Goal: Transaction & Acquisition: Purchase product/service

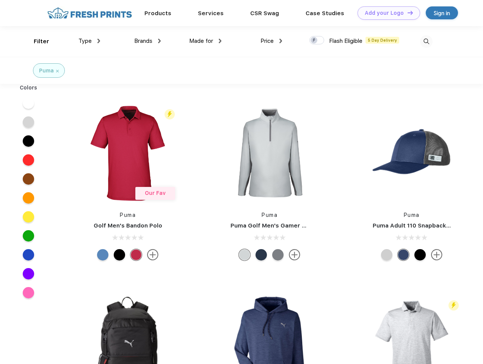
click at [386, 13] on link "Add your Logo Design Tool" at bounding box center [389, 12] width 63 height 13
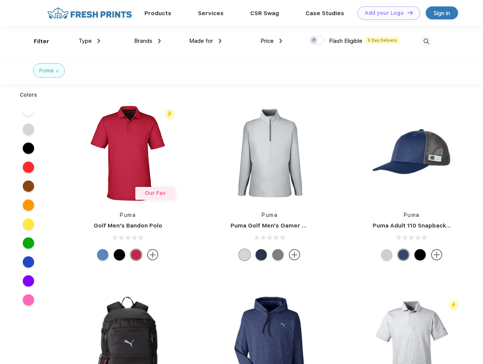
click at [0, 0] on div "Design Tool" at bounding box center [0, 0] width 0 height 0
click at [407, 13] on link "Add your Logo Design Tool" at bounding box center [389, 12] width 63 height 13
click at [36, 41] on div "Filter" at bounding box center [42, 41] width 16 height 9
click at [89, 41] on span "Type" at bounding box center [84, 41] width 13 height 7
click at [148, 41] on span "Brands" at bounding box center [143, 41] width 18 height 7
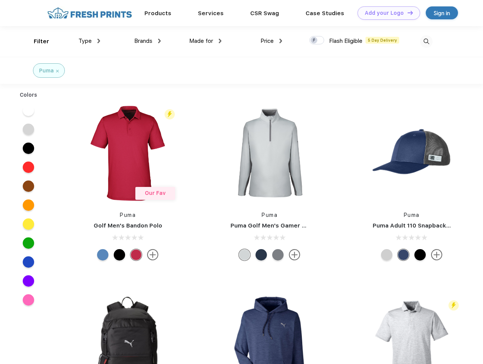
click at [206, 41] on span "Made for" at bounding box center [201, 41] width 24 height 7
click at [272, 41] on span "Price" at bounding box center [267, 41] width 13 height 7
click at [317, 41] on div at bounding box center [316, 40] width 15 height 8
click at [314, 41] on input "checkbox" at bounding box center [311, 38] width 5 height 5
click at [426, 41] on img at bounding box center [426, 41] width 13 height 13
